Goal: Information Seeking & Learning: Check status

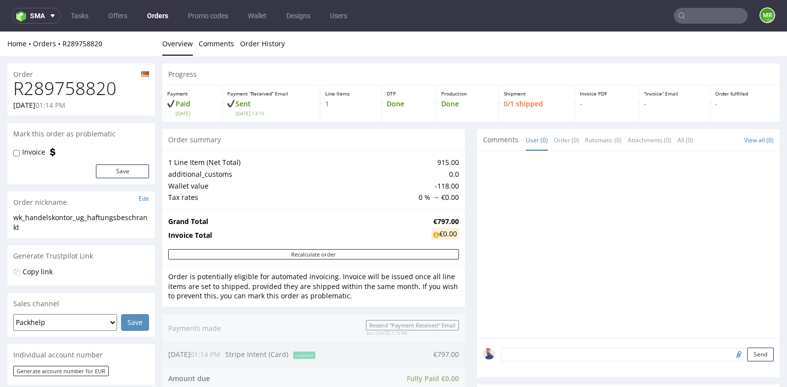
scroll to position [2, 0]
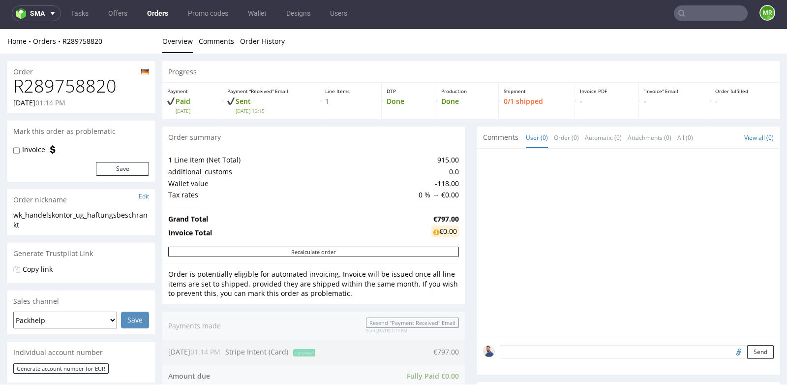
click at [477, 202] on div at bounding box center [628, 242] width 303 height 187
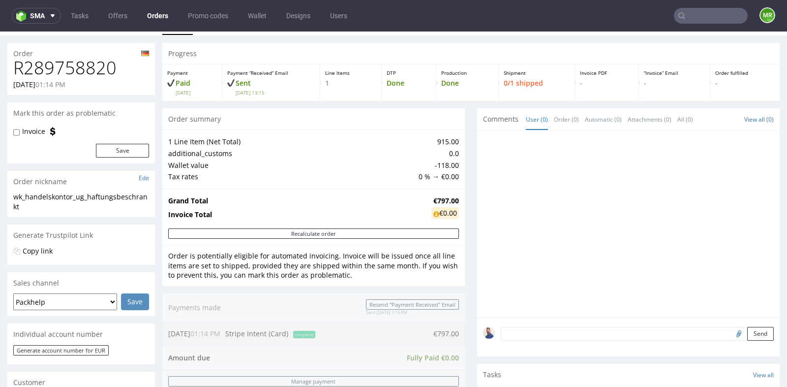
scroll to position [0, 0]
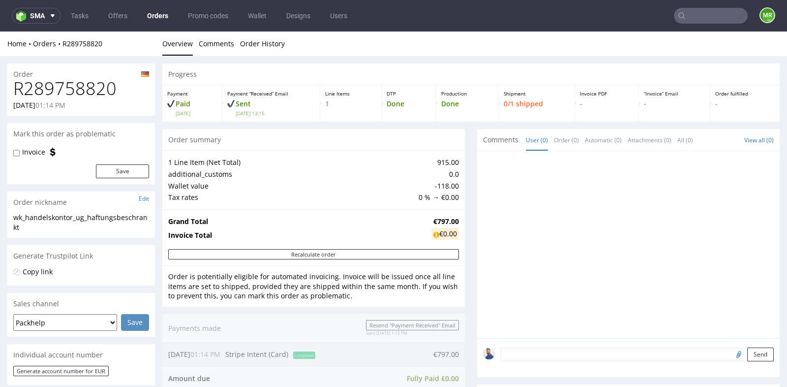
click at [688, 20] on input "text" at bounding box center [711, 16] width 74 height 16
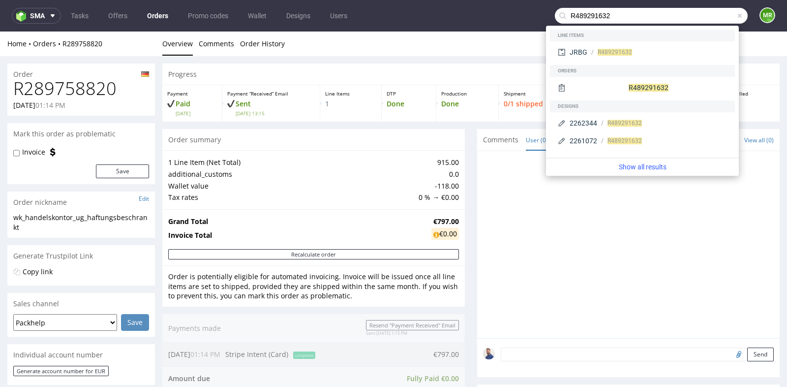
type input "R489291632"
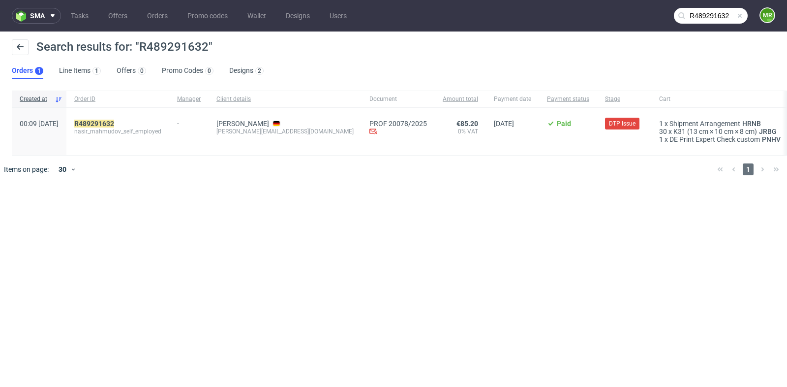
click at [142, 129] on span "nasir_mahmudov_self_employed" at bounding box center [117, 131] width 87 height 8
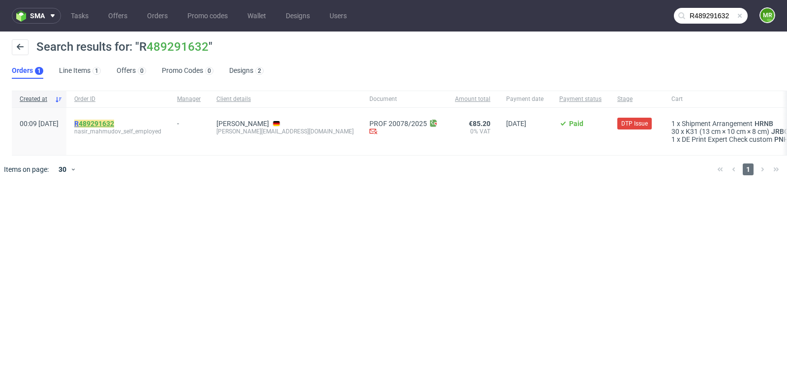
click at [114, 122] on link "489291632" at bounding box center [96, 124] width 35 height 8
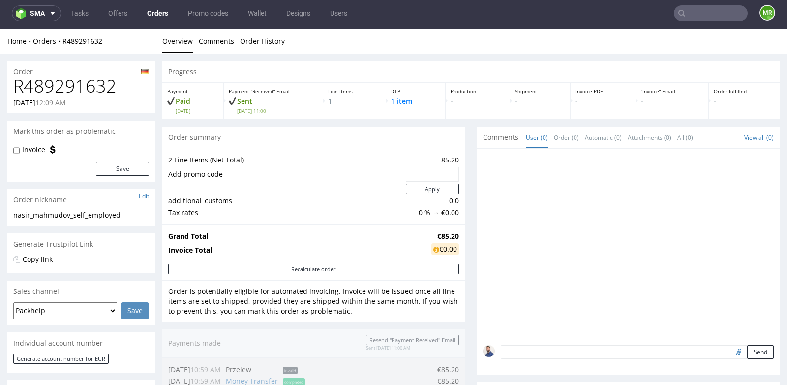
scroll to position [2, 0]
click at [465, 151] on div "Progress Payment Paid [DATE] Payment “Received” Email Sent [DATE] 11:00 Line It…" at bounding box center [471, 379] width 618 height 636
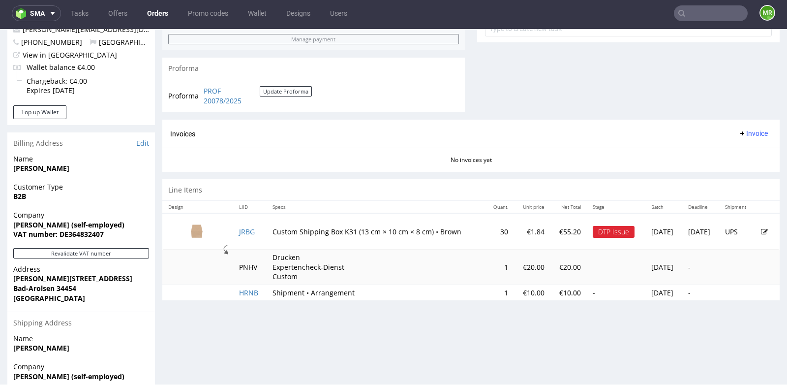
scroll to position [394, 0]
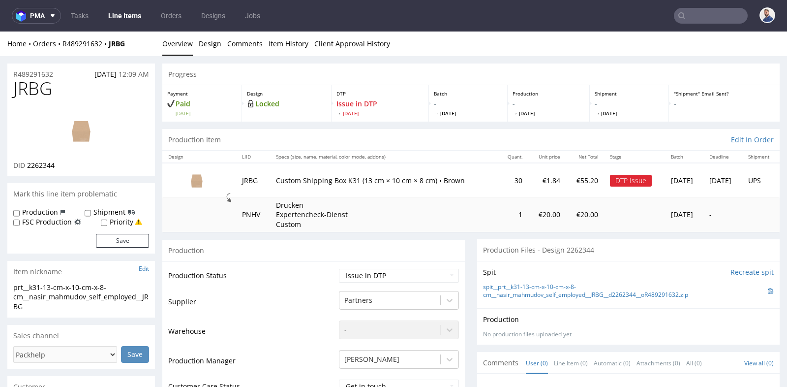
click at [460, 259] on div "Production" at bounding box center [313, 250] width 303 height 22
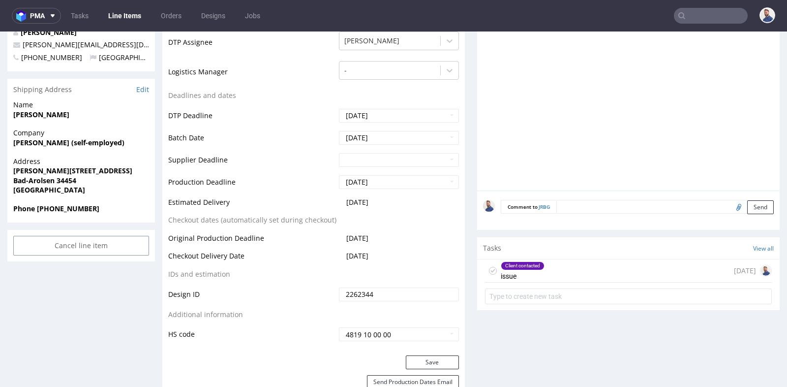
scroll to position [372, 0]
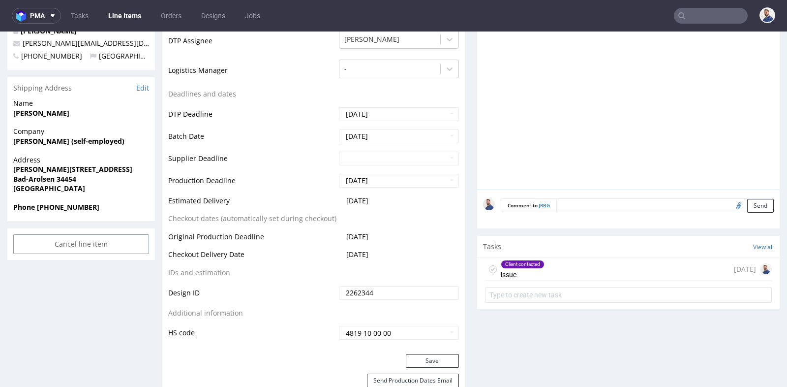
click at [575, 273] on div "Client contacted issue [DATE]" at bounding box center [628, 269] width 287 height 23
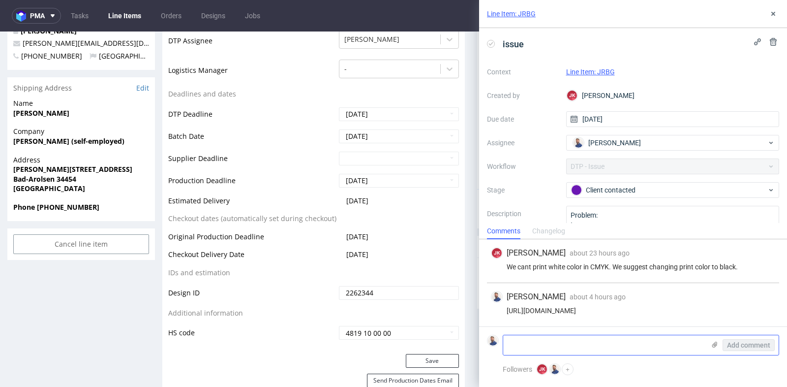
click at [574, 345] on textarea at bounding box center [604, 345] width 202 height 20
paste textarea "Proszę o natychmiastową zmianę koloru zamówionego przeze mnie produktu na odcie…"
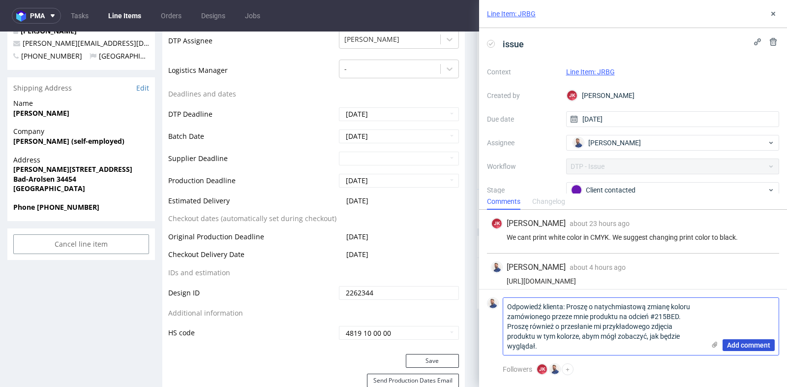
type textarea "Odpowiedź klienta: Proszę o natychmiastową zmianę koloru zamówionego przeze mni…"
click at [752, 345] on span "Add comment" at bounding box center [748, 345] width 43 height 7
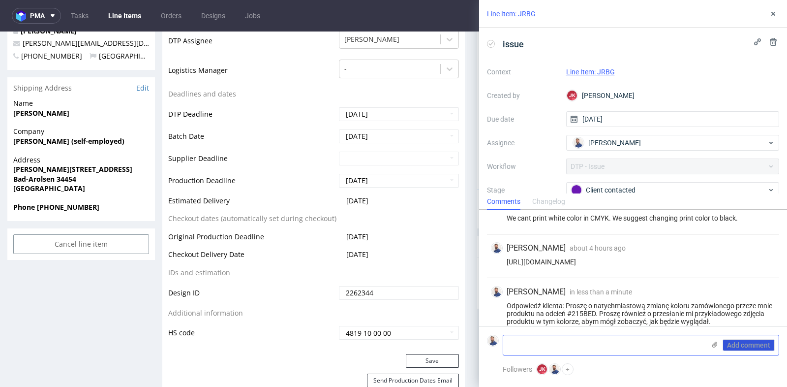
scroll to position [28, 0]
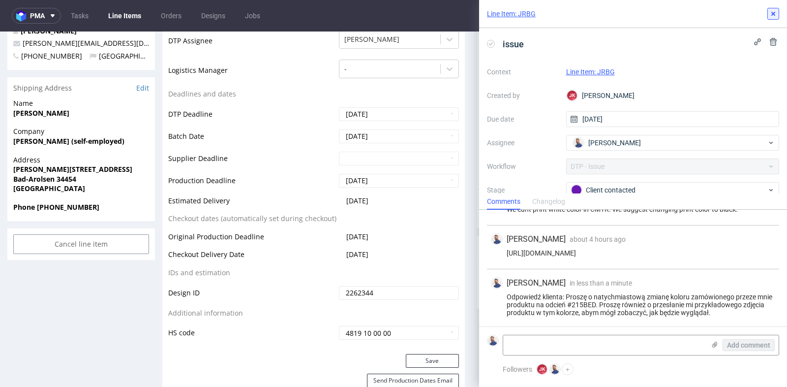
click at [774, 14] on use at bounding box center [774, 14] width 4 height 4
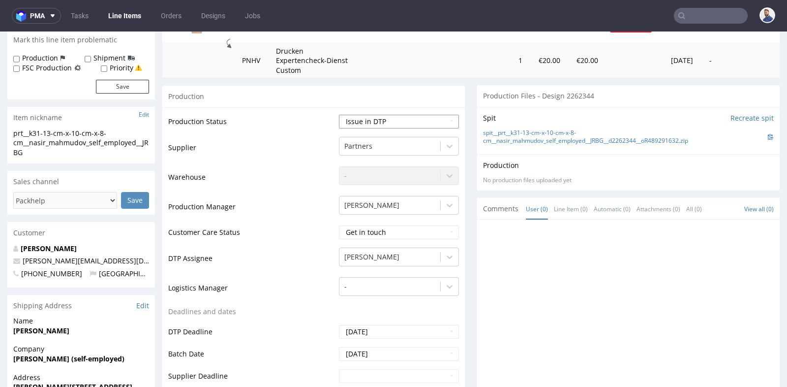
scroll to position [153, 0]
click at [415, 120] on select "Waiting for Artwork Waiting for Diecut Waiting for Mockup Waiting for DTP Waiti…" at bounding box center [399, 123] width 120 height 14
click at [453, 211] on div "[PERSON_NAME]" at bounding box center [399, 204] width 120 height 14
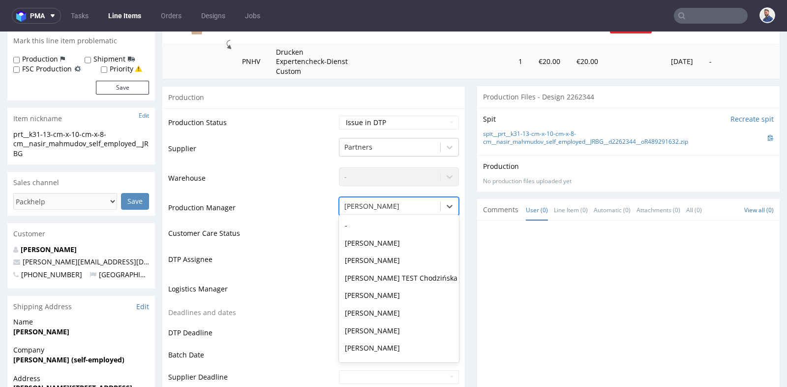
scroll to position [491, 0]
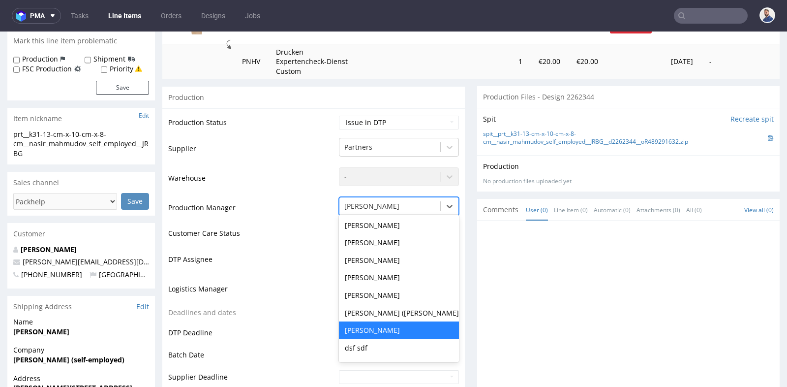
click at [477, 217] on div "Comments User (0) Line Item (0) Automatic (0) Attachments (0) All (0) View all …" at bounding box center [628, 210] width 303 height 22
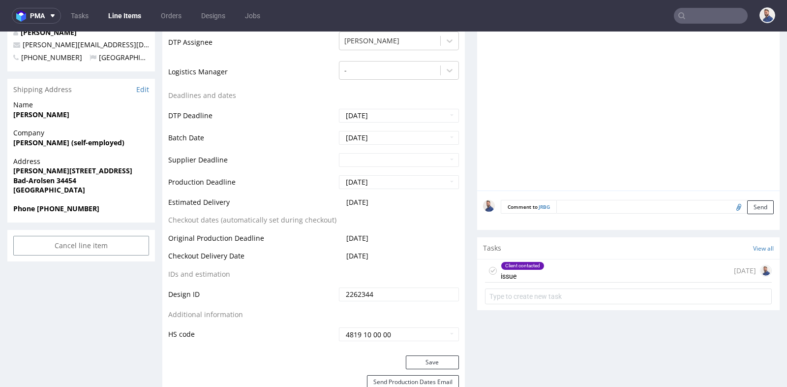
scroll to position [394, 0]
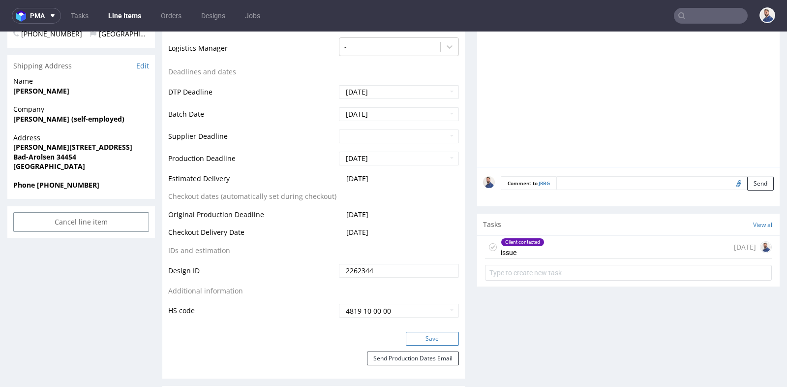
click at [416, 335] on button "Save" at bounding box center [432, 339] width 53 height 14
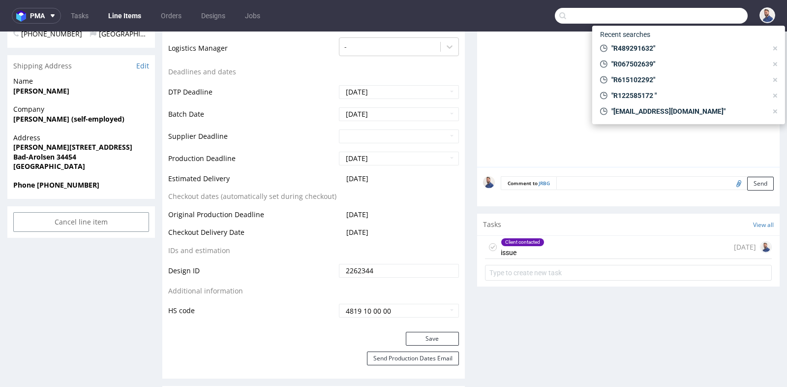
click at [688, 12] on input "text" at bounding box center [651, 16] width 193 height 16
paste input "R086758515"
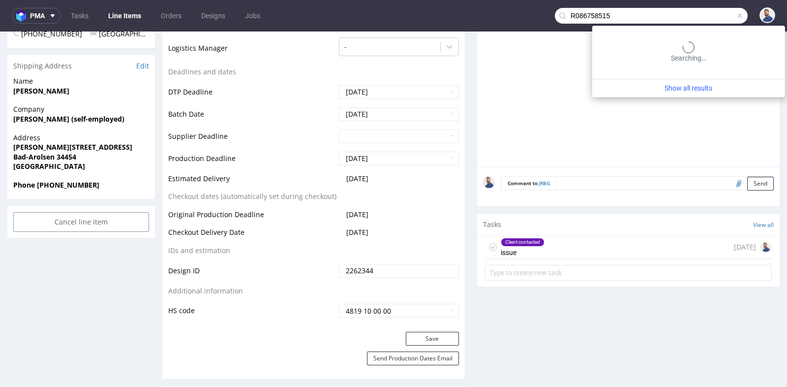
type input "R086758515"
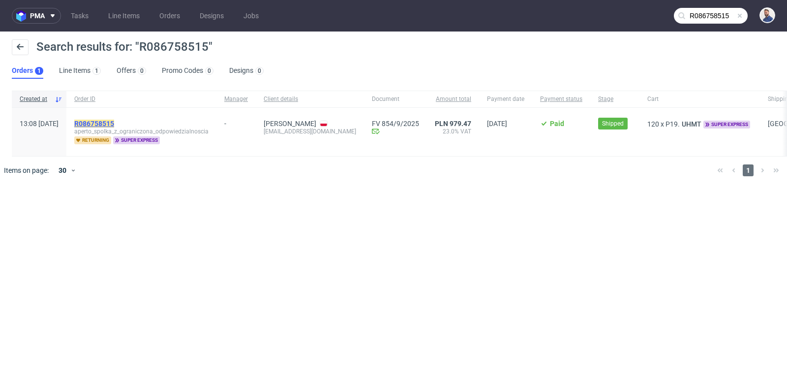
click at [114, 120] on mark "R086758515" at bounding box center [94, 124] width 40 height 8
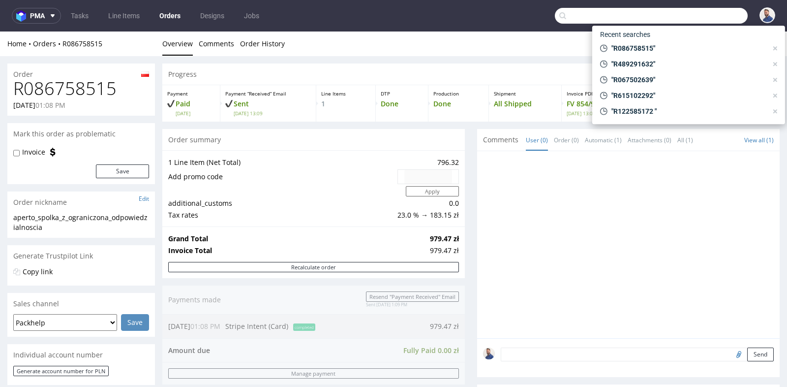
click at [681, 21] on input "text" at bounding box center [651, 16] width 193 height 16
paste input "R086758515"
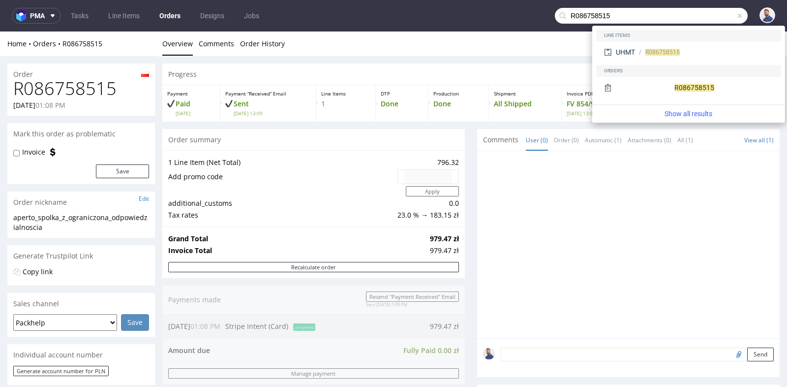
type input "R086758515"
click at [468, 181] on div "Progress Payment Paid [DATE] Payment “Received” Email Sent [DATE] 13:09 Line It…" at bounding box center [471, 355] width 618 height 584
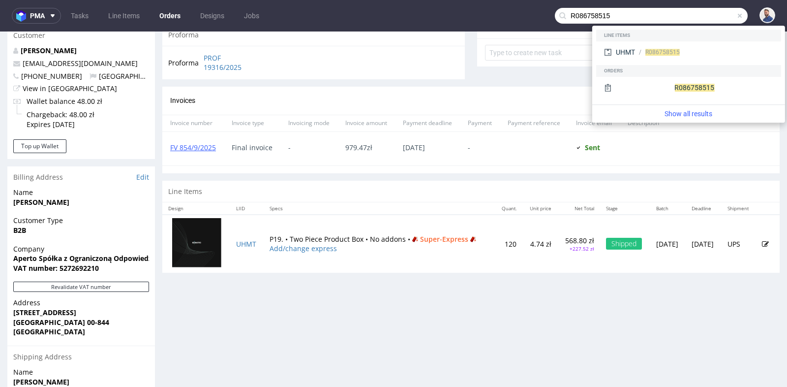
scroll to position [372, 0]
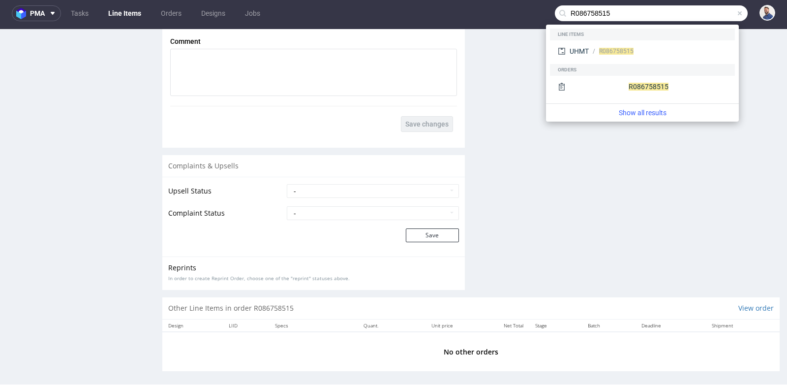
scroll to position [1507, 0]
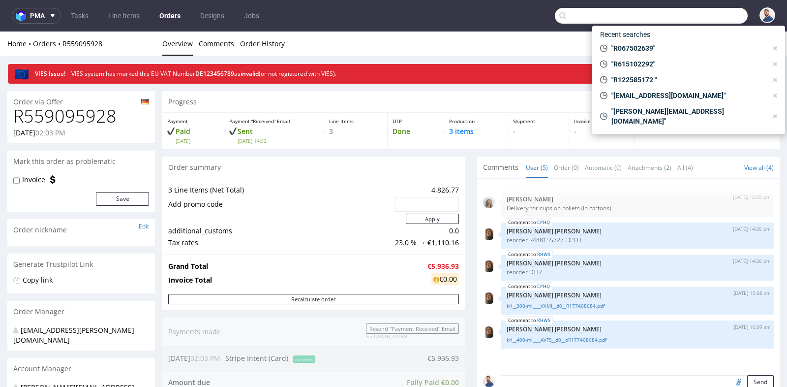
scroll to position [153, 0]
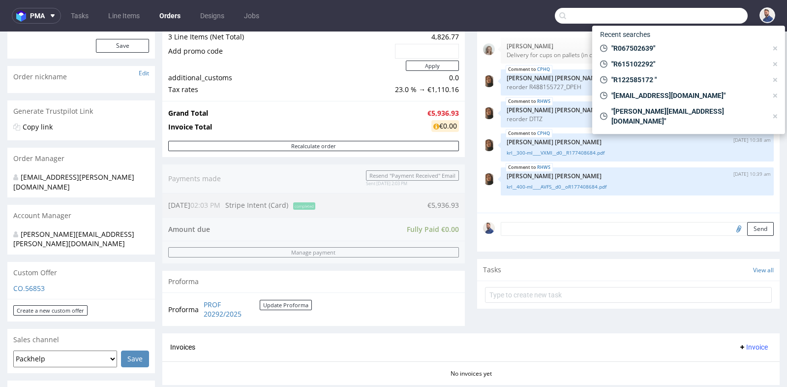
click at [706, 8] on input "text" at bounding box center [651, 16] width 193 height 16
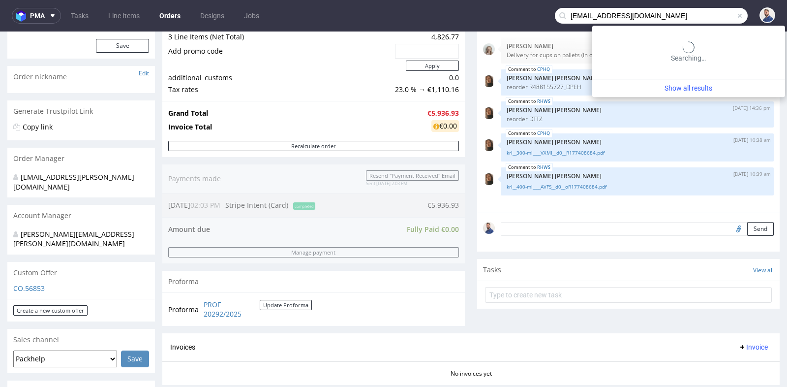
type input "producties@foodinconcept.nl"
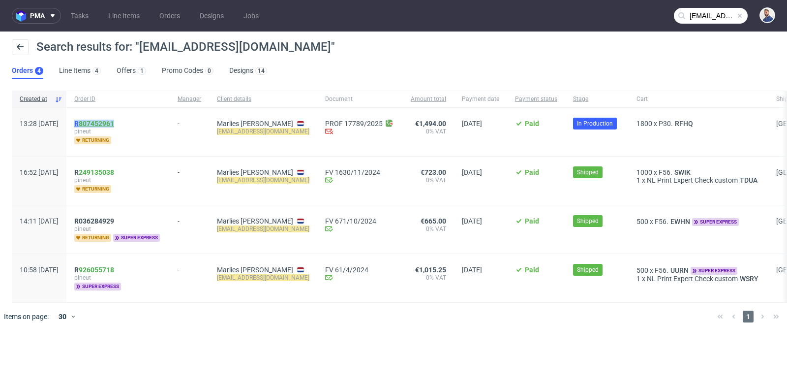
drag, startPoint x: 148, startPoint y: 124, endPoint x: 102, endPoint y: 122, distance: 45.9
click at [102, 122] on div "R 807452961" at bounding box center [118, 124] width 88 height 8
copy span "R 807452961"
click at [114, 123] on link "807452961" at bounding box center [96, 124] width 35 height 8
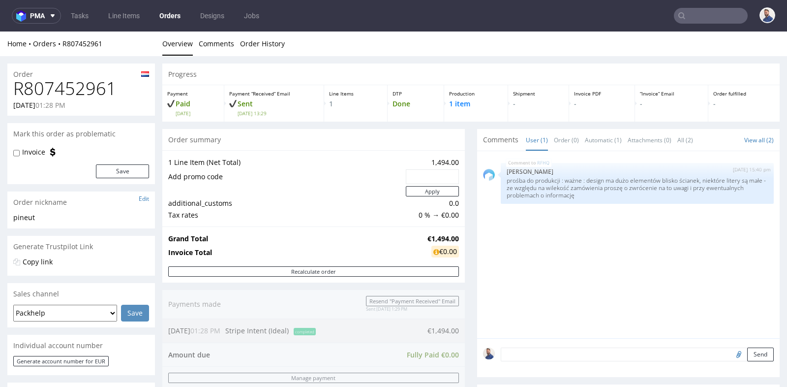
click at [472, 223] on div "Progress Payment Paid Fri 22 Aug Payment “Received” Email Sent Fri 22 Aug 13:29…" at bounding box center [471, 324] width 618 height 522
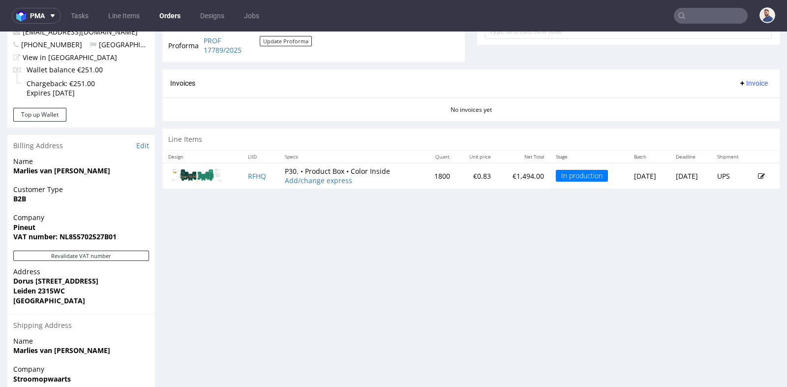
scroll to position [394, 0]
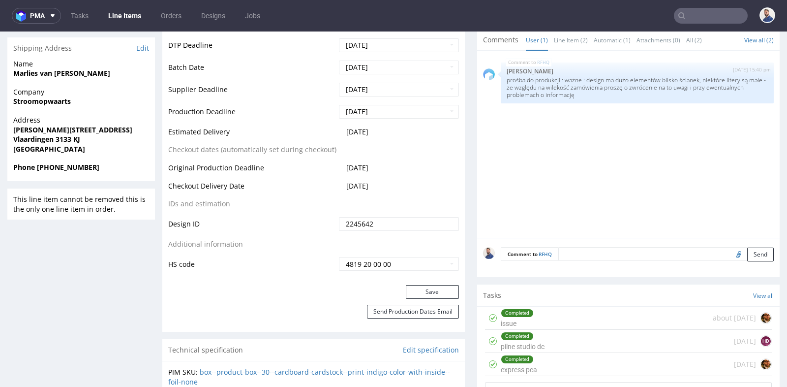
scroll to position [372, 0]
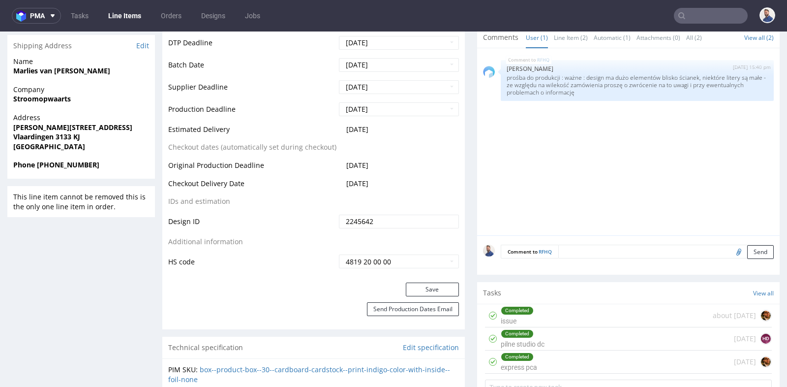
click at [704, 16] on input "text" at bounding box center [711, 16] width 74 height 16
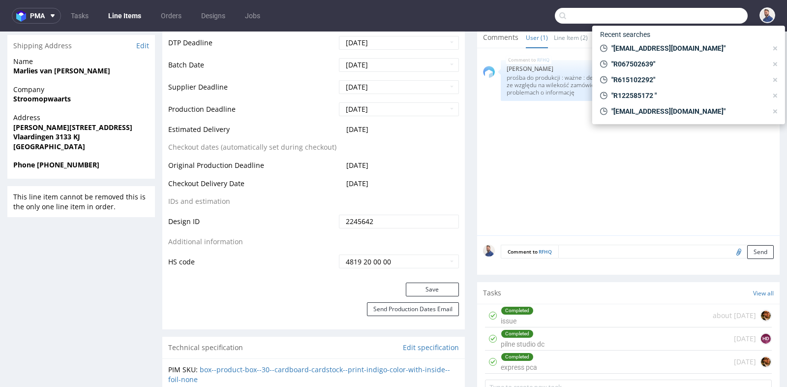
paste input "info@bavvic.com"
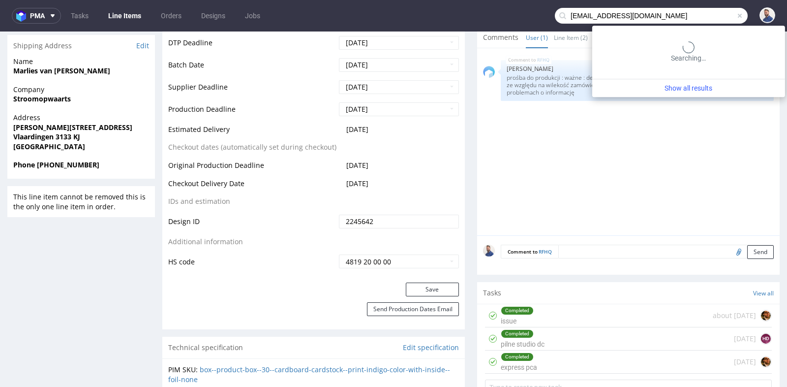
type input "info@bavvic.com"
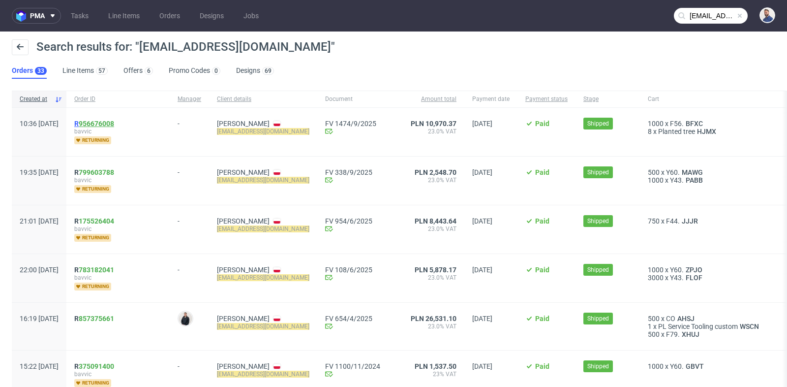
click at [114, 120] on link "956676008" at bounding box center [96, 124] width 35 height 8
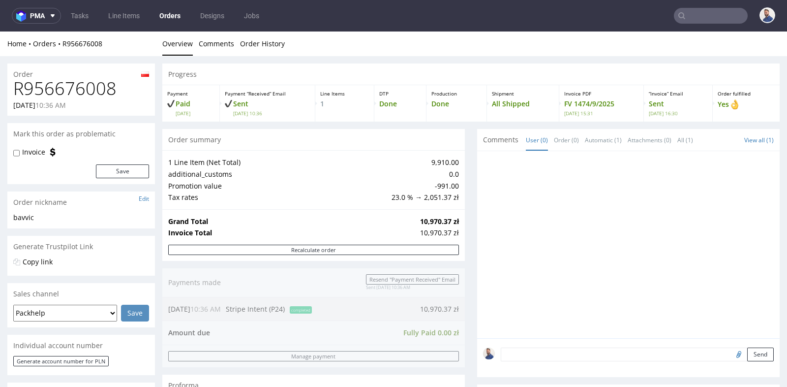
click at [437, 218] on strong "10,970.37 zł" at bounding box center [439, 221] width 39 height 9
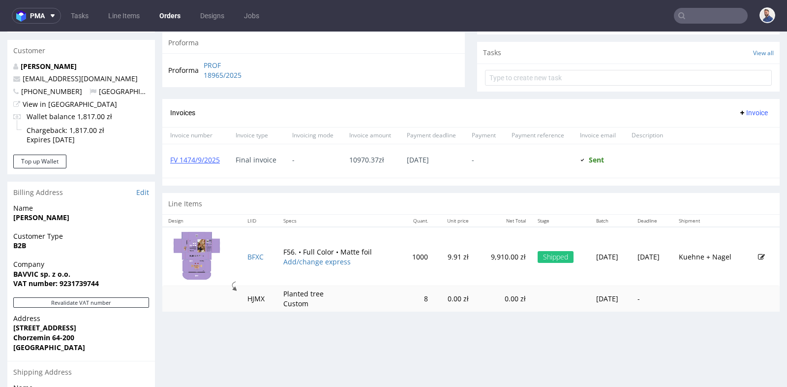
scroll to position [350, 0]
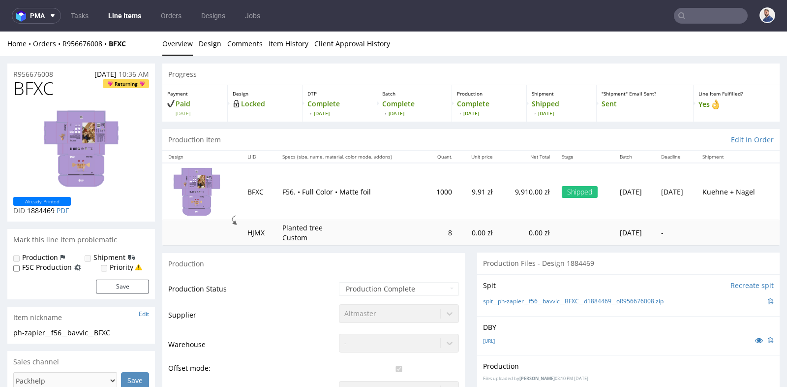
click at [458, 230] on td "0.00 zł" at bounding box center [478, 232] width 41 height 25
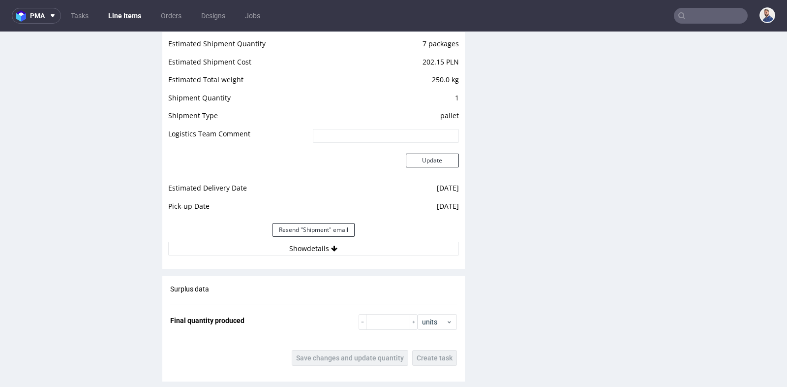
scroll to position [1093, 0]
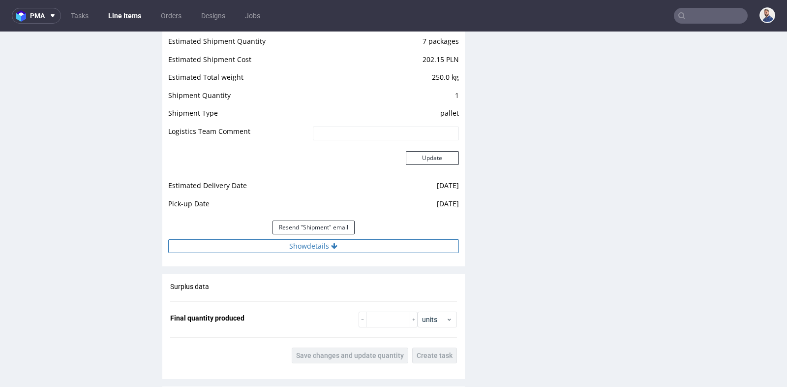
click at [368, 248] on button "Show details" at bounding box center [313, 246] width 291 height 14
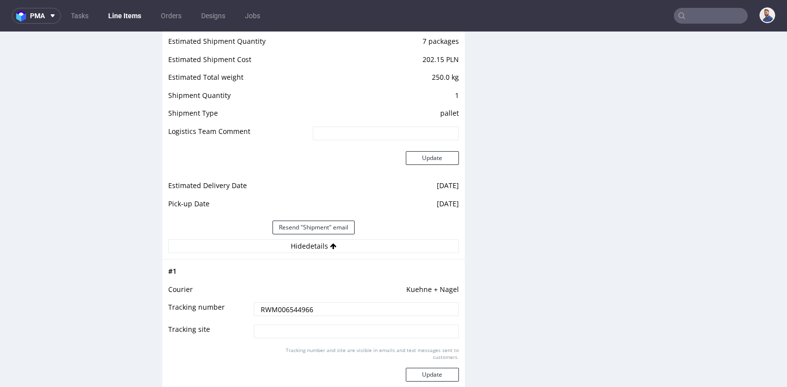
click at [350, 306] on input "RWM006544966" at bounding box center [356, 309] width 205 height 14
